Goal: Task Accomplishment & Management: Manage account settings

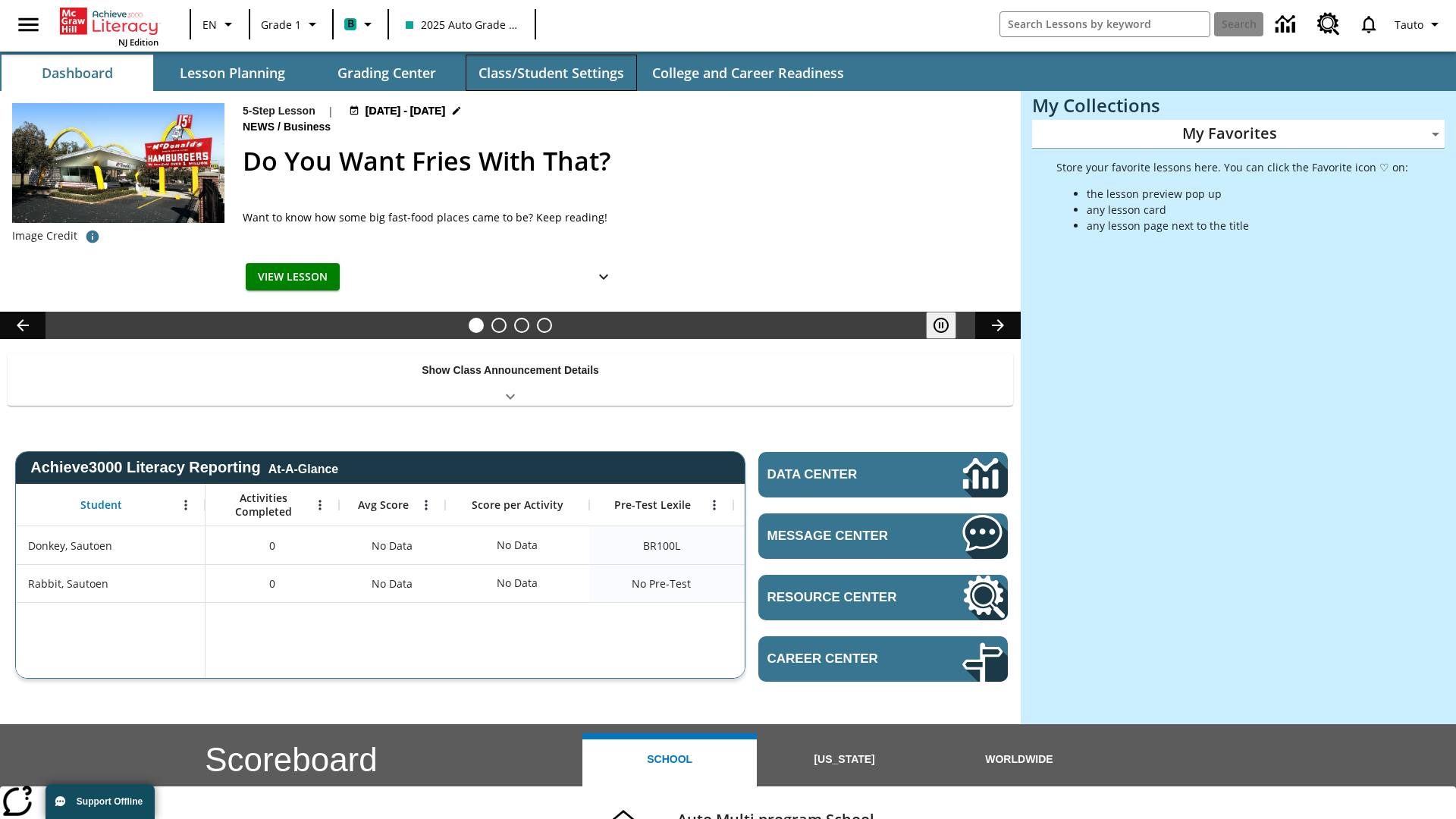
click at [550, 73] on button "Class/Student Settings" at bounding box center [551, 73] width 172 height 37
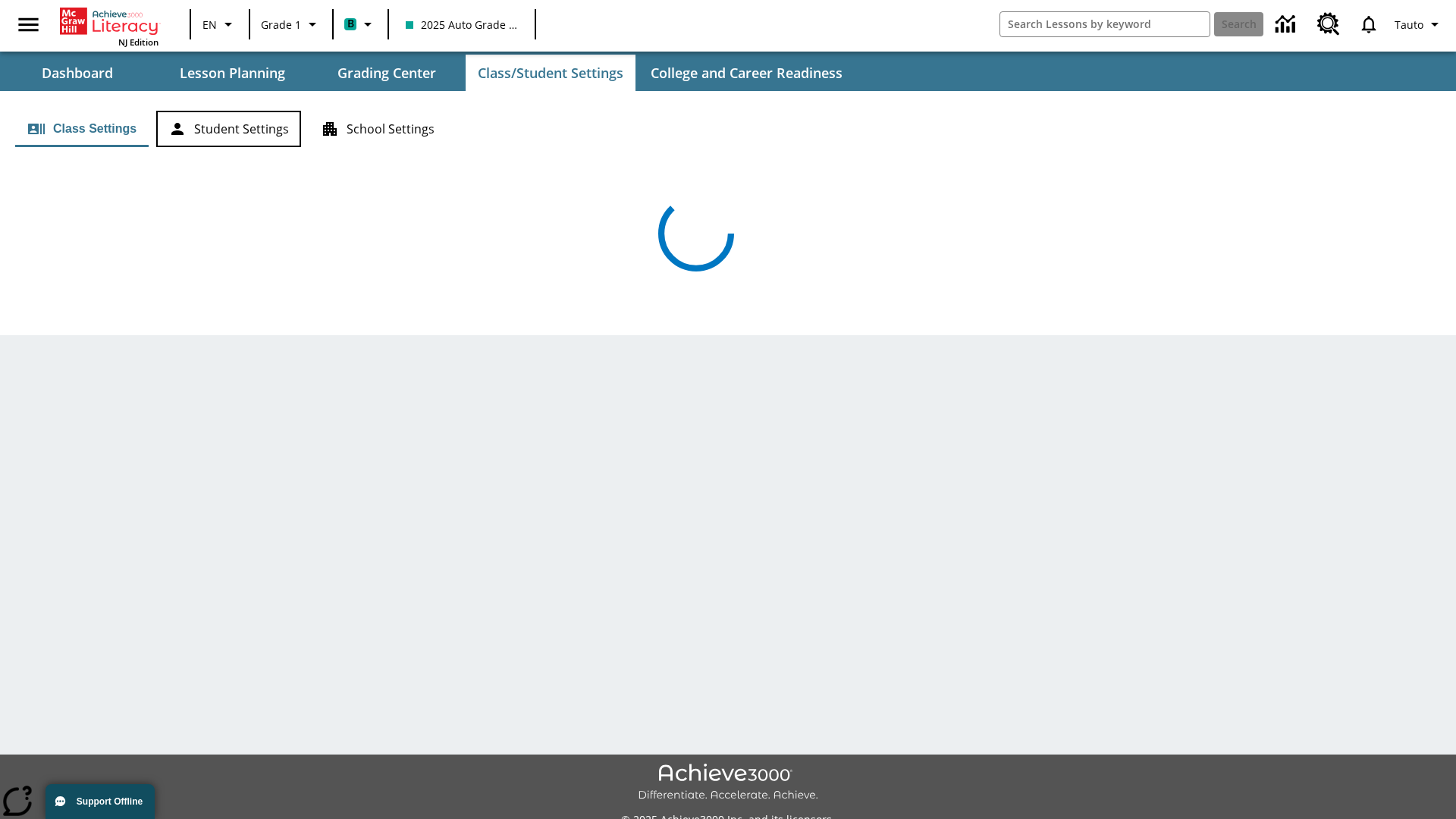
click at [228, 129] on button "Student Settings" at bounding box center [228, 129] width 145 height 37
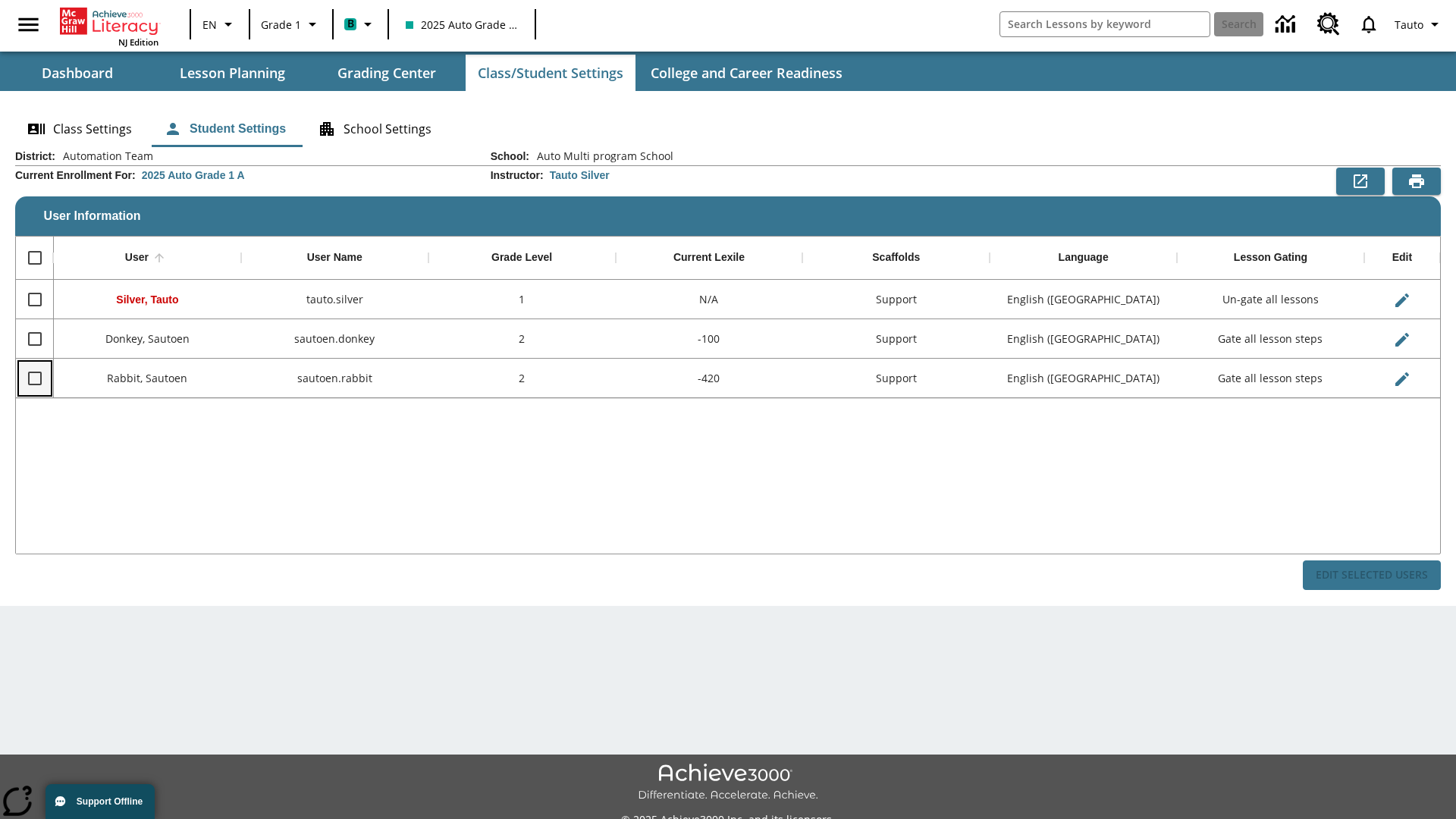
click at [34, 378] on input "Select row" at bounding box center [35, 378] width 32 height 32
checkbox input "true"
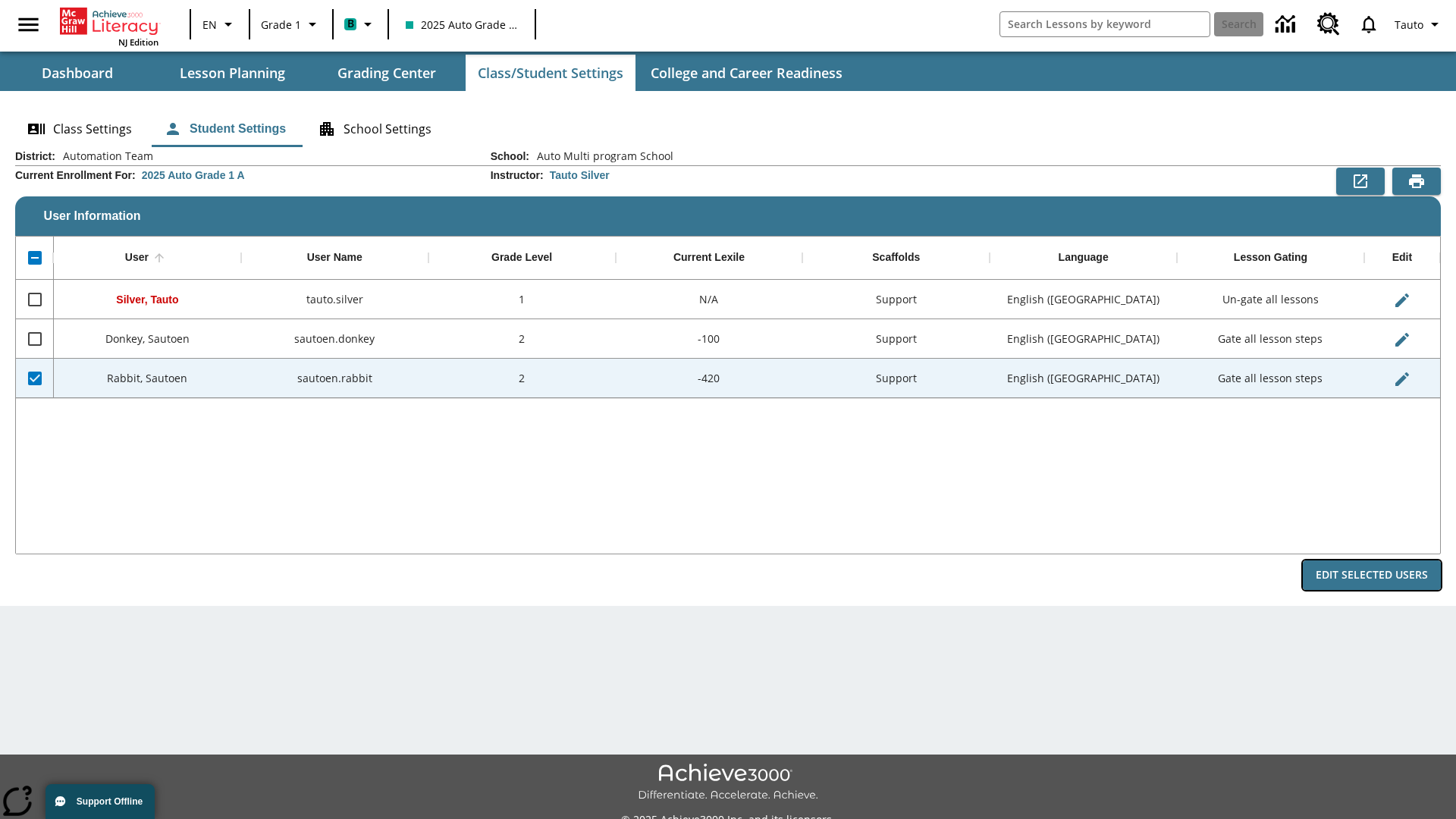
click at [1372, 575] on button "Edit Selected Users" at bounding box center [1371, 575] width 138 height 29
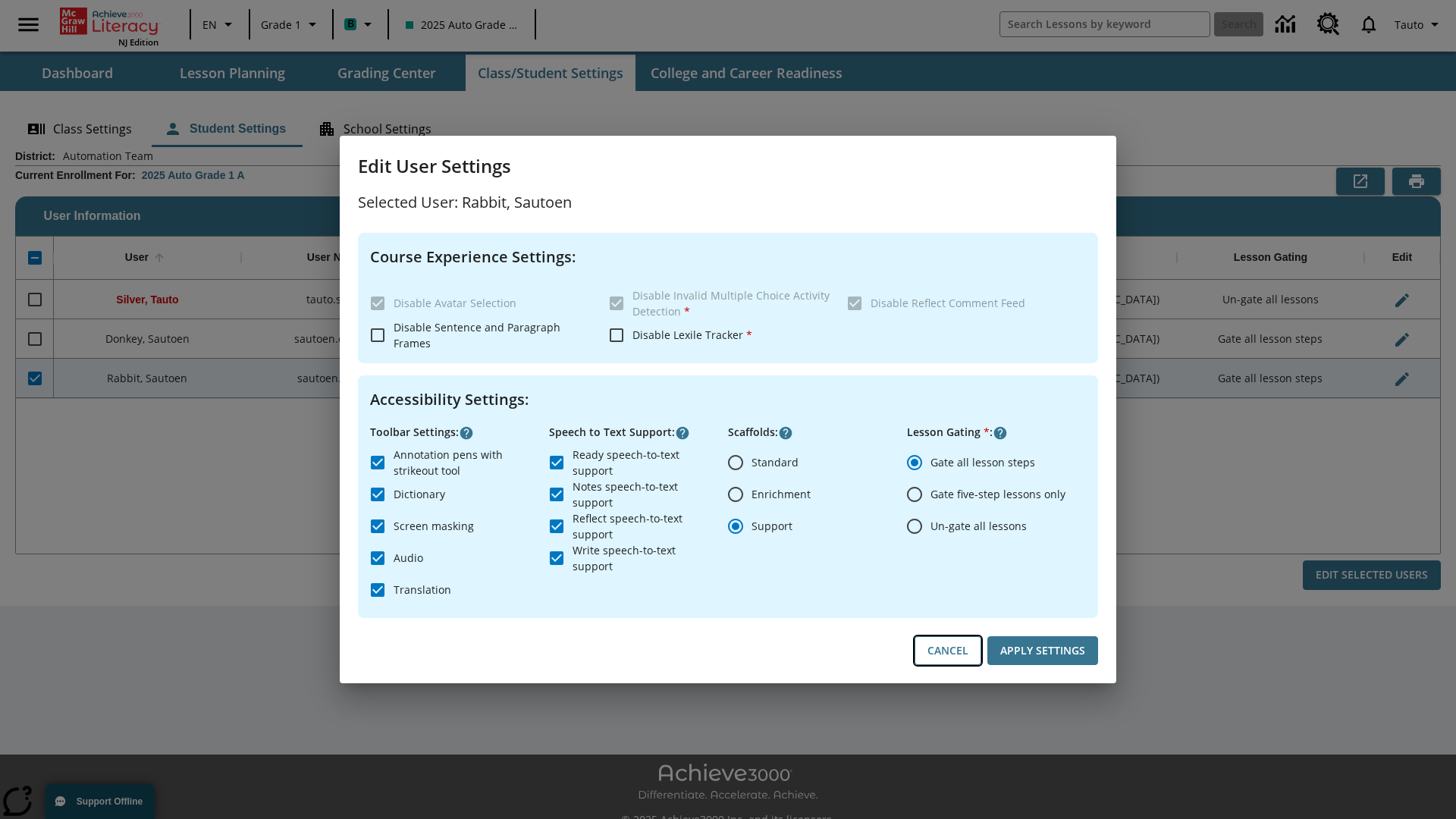
click at [948, 651] on button "Cancel" at bounding box center [948, 651] width 67 height 29
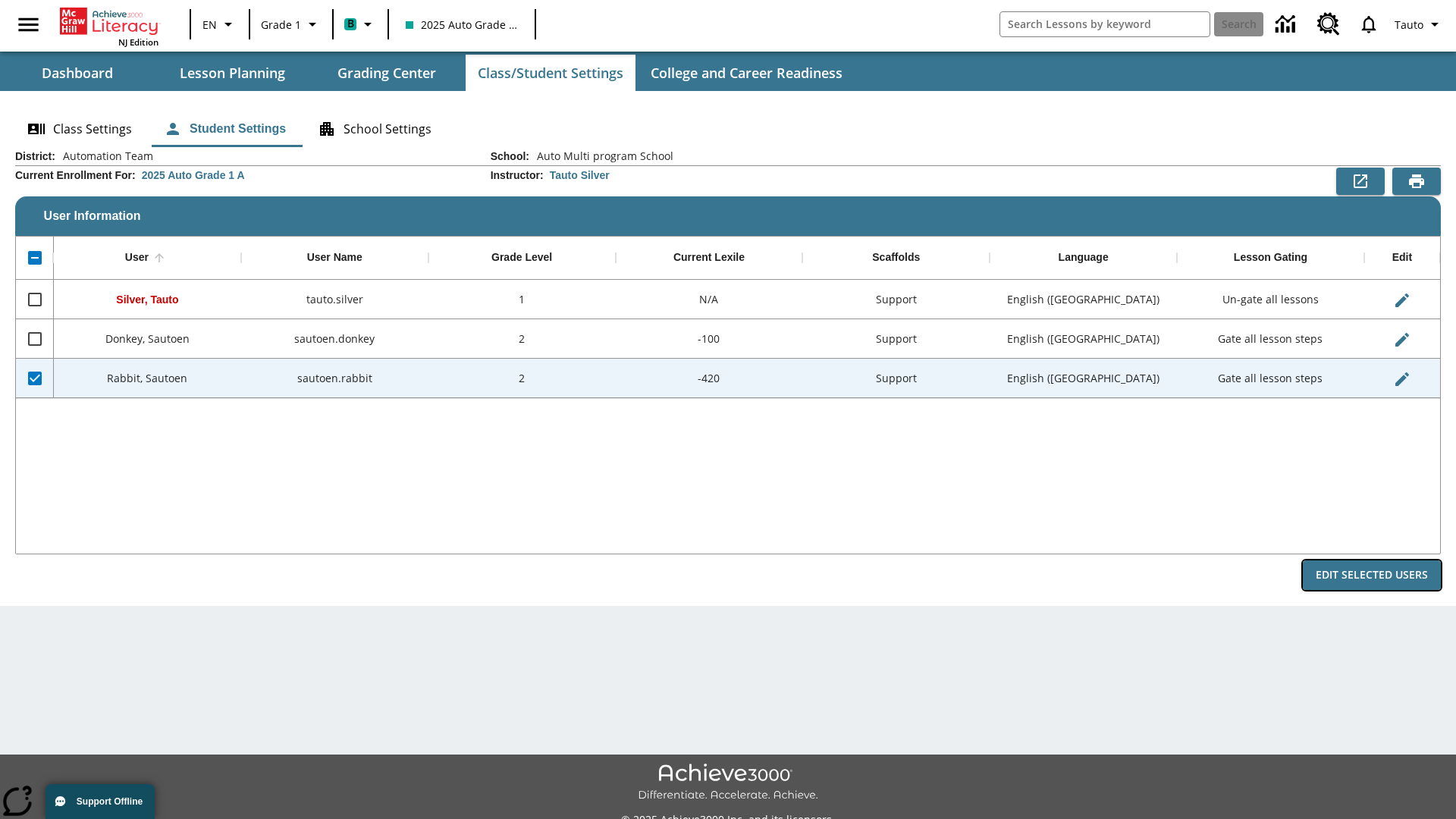
click at [1372, 575] on button "Edit Selected Users" at bounding box center [1371, 575] width 138 height 29
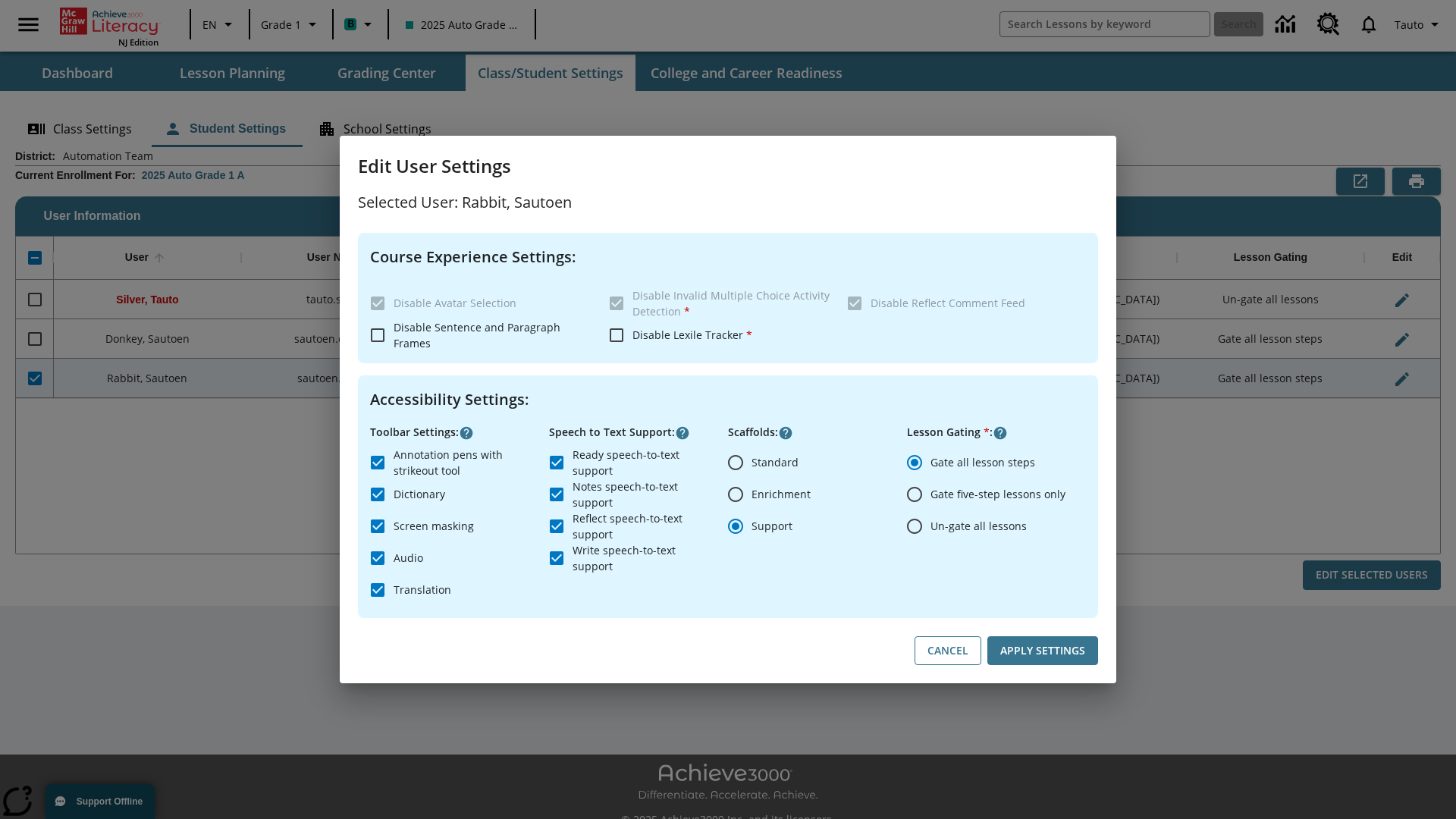
click at [557, 462] on input "Ready speech-to-text support" at bounding box center [556, 462] width 32 height 32
checkbox input "false"
click at [1042, 651] on button "Apply Settings" at bounding box center [1042, 651] width 110 height 29
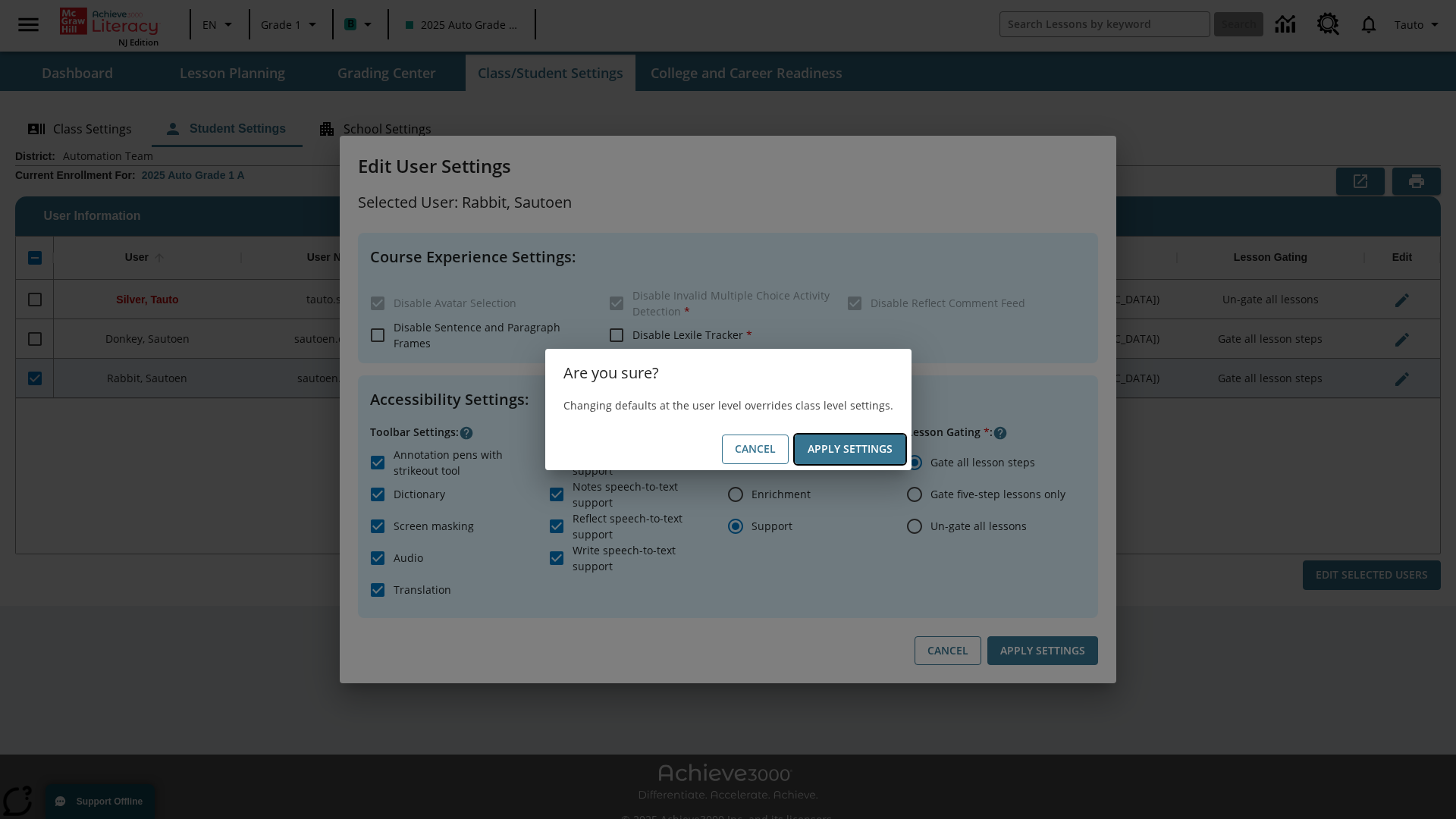
click at [849, 449] on button "Apply Settings" at bounding box center [850, 449] width 110 height 29
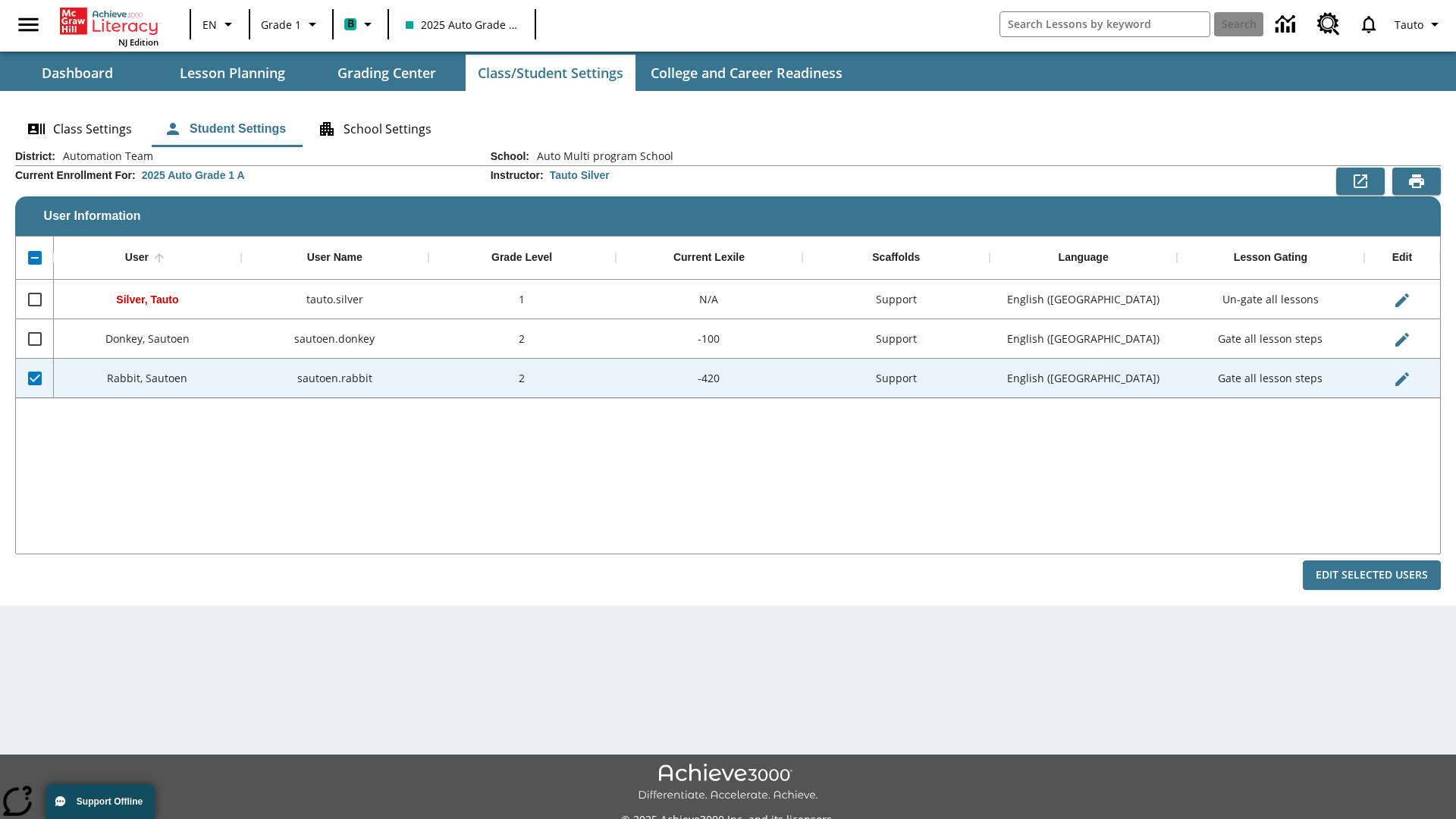
checkbox input "false"
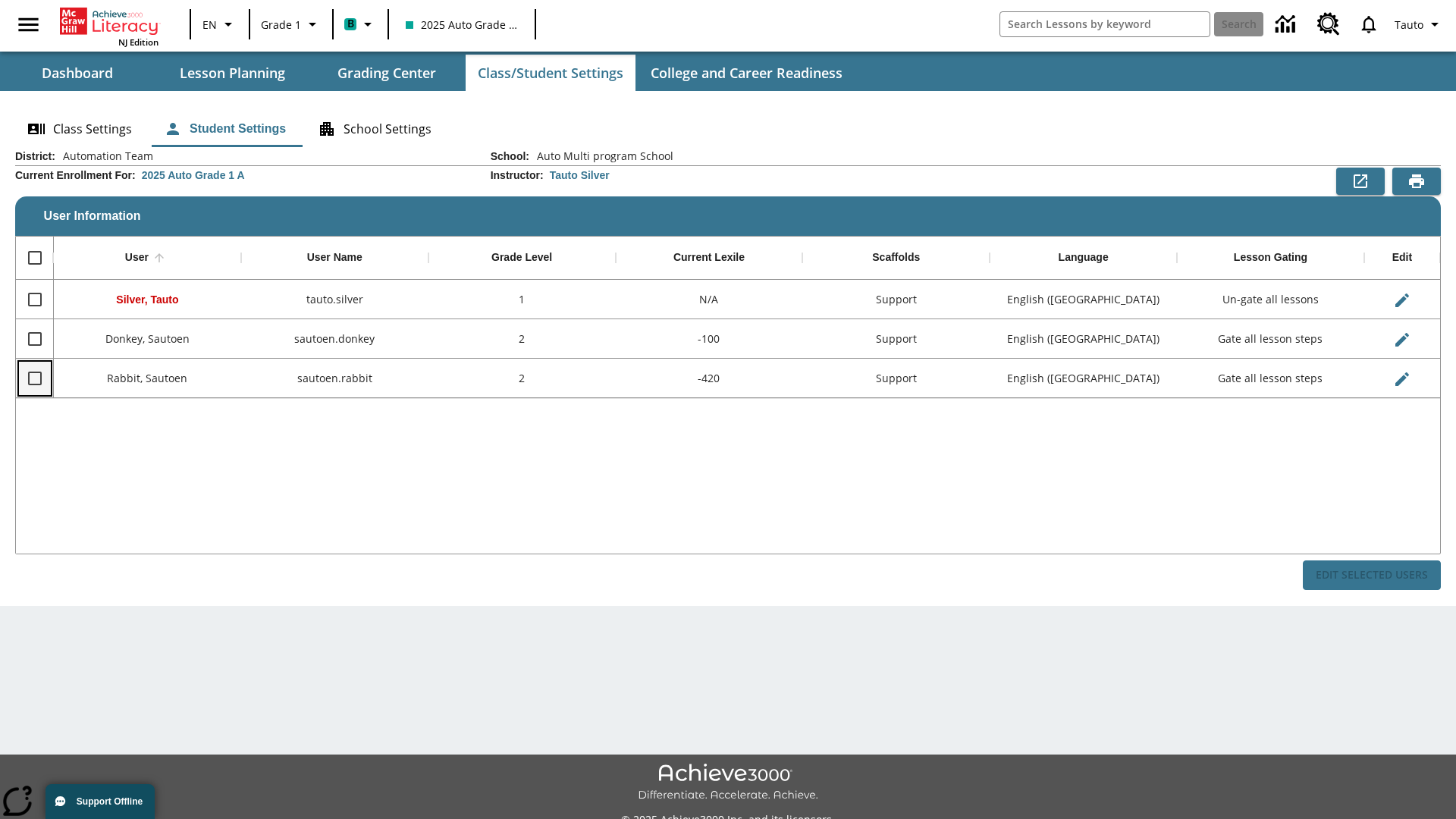
click at [34, 378] on input "Select row" at bounding box center [35, 378] width 32 height 32
checkbox input "true"
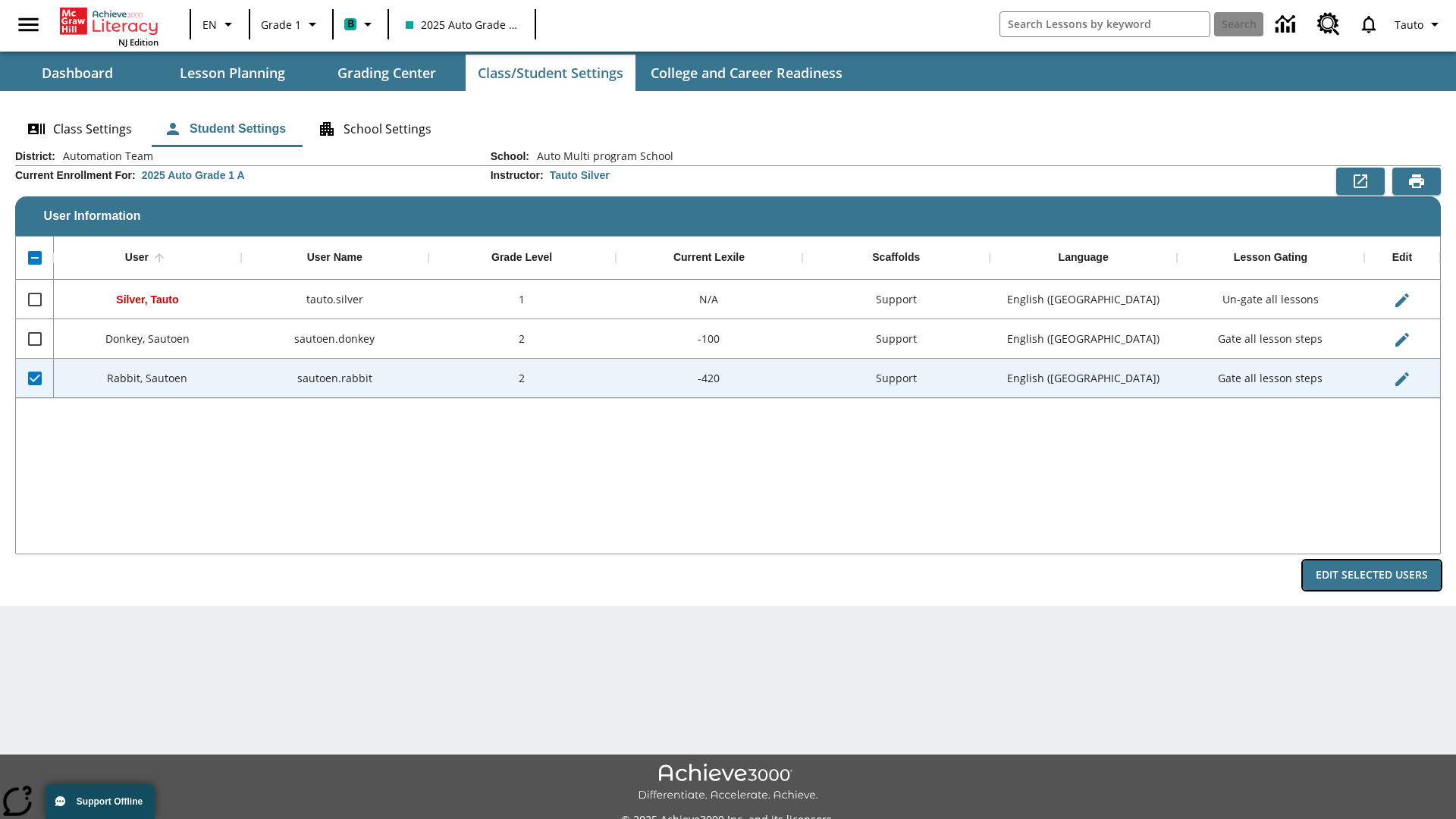
click at [1372, 575] on button "Edit Selected Users" at bounding box center [1371, 575] width 138 height 29
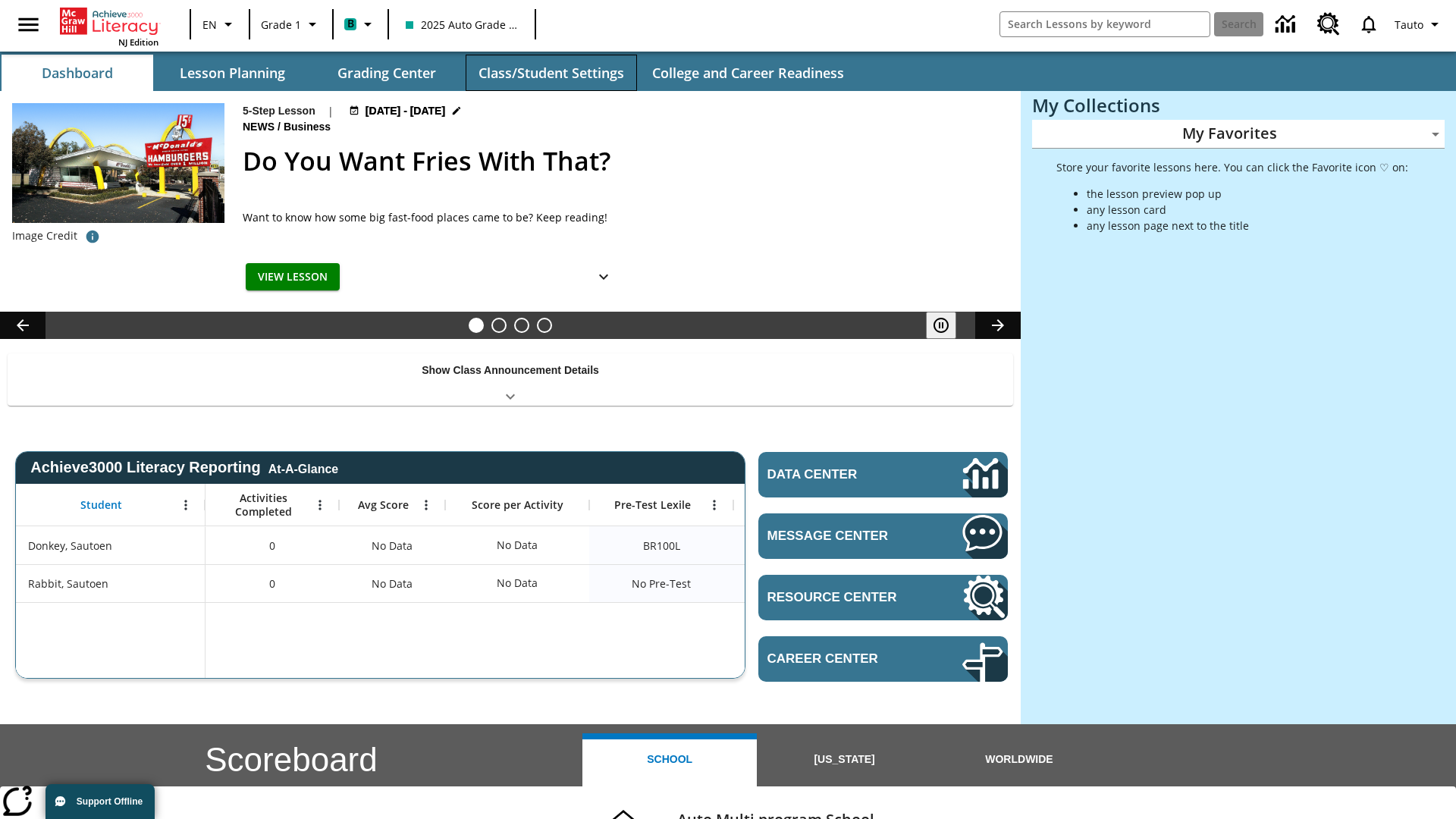
click at [550, 73] on button "Class/Student Settings" at bounding box center [551, 73] width 172 height 37
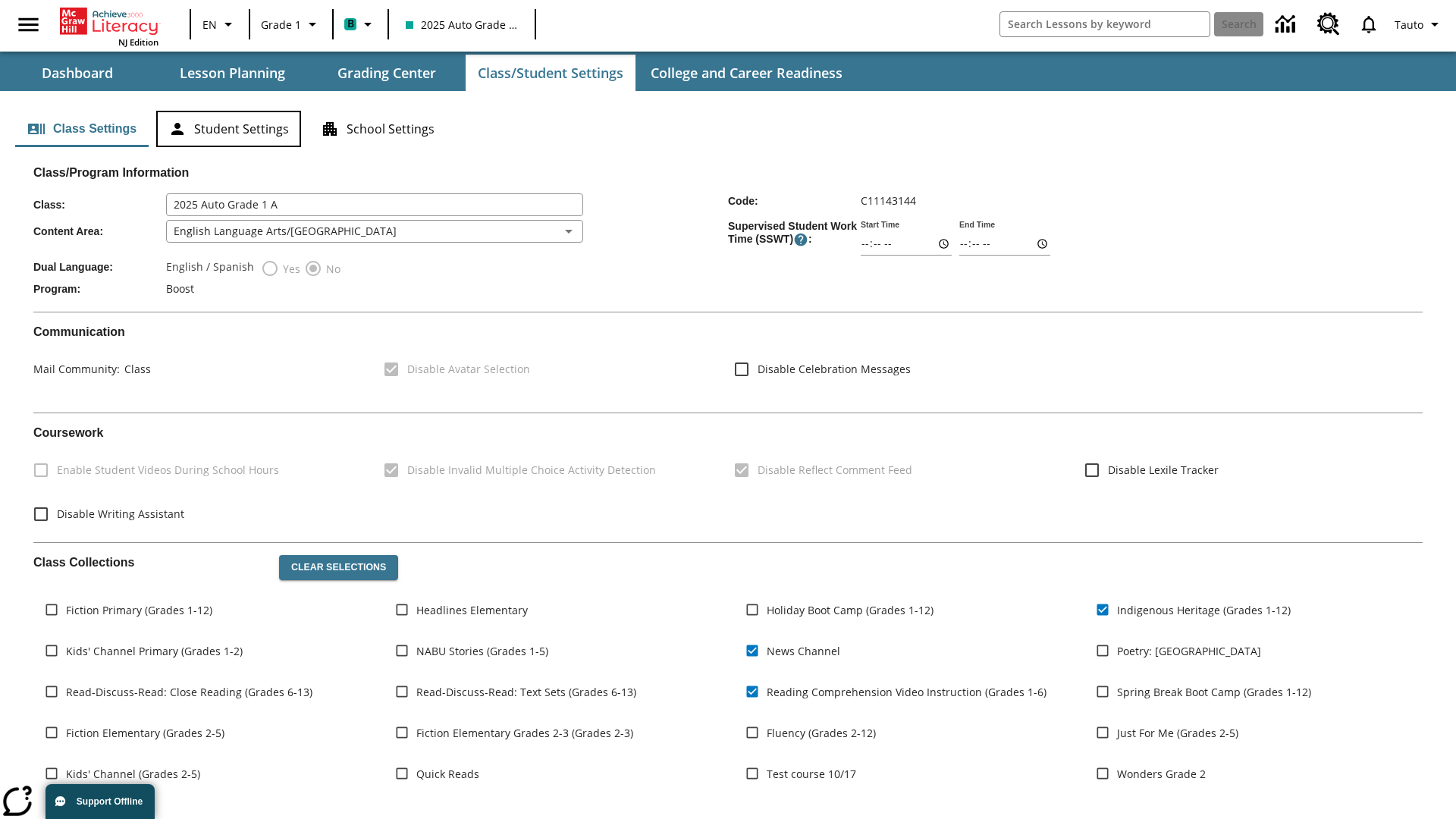
click at [228, 129] on button "Student Settings" at bounding box center [228, 129] width 145 height 37
